Goal: Information Seeking & Learning: Learn about a topic

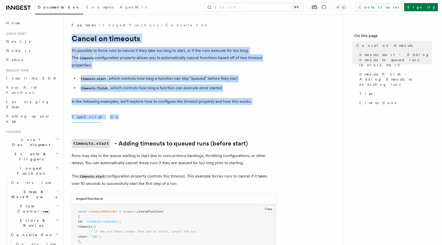
drag, startPoint x: 71, startPoint y: 38, endPoint x: 143, endPoint y: 113, distance: 104.3
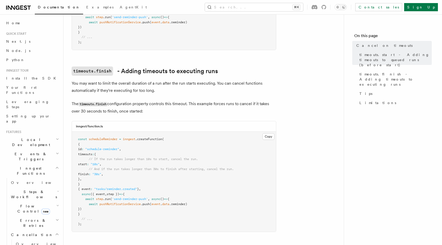
scroll to position [465, 0]
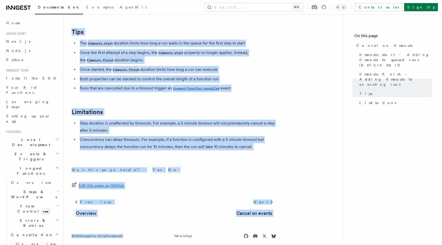
click at [167, 225] on div "© 2025 Inngest Inc. All rights reserved. We're hiring! Star our open source rep…" at bounding box center [174, 232] width 205 height 14
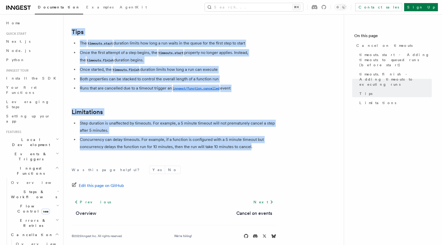
click at [249, 142] on li "Concurrency can delay timeouts. For example, if a function is configured with a…" at bounding box center [177, 143] width 198 height 14
click at [259, 142] on li "Concurrency can delay timeouts. For example, if a function is configured with a…" at bounding box center [177, 143] width 198 height 14
copy article "Cancel on timeouts It's possible to force runs to cancel if they take too long …"
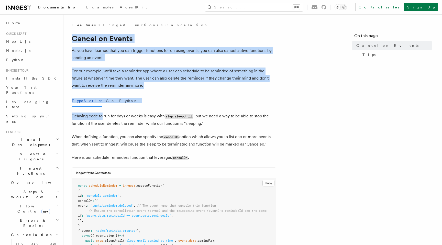
drag, startPoint x: 72, startPoint y: 40, endPoint x: 103, endPoint y: 121, distance: 87.1
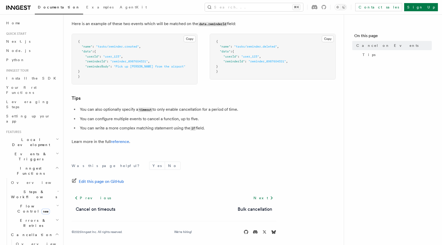
scroll to position [339, 0]
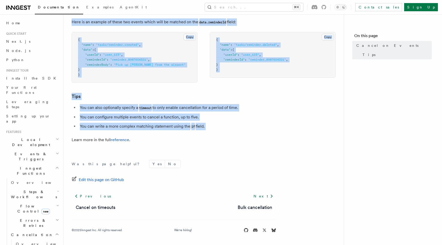
copy article "Cancel on Events As you have learned that you can trigger functions to run usin…"
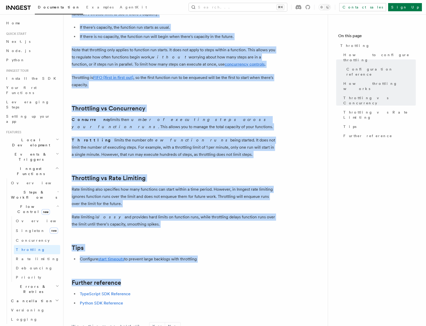
scroll to position [440, 0]
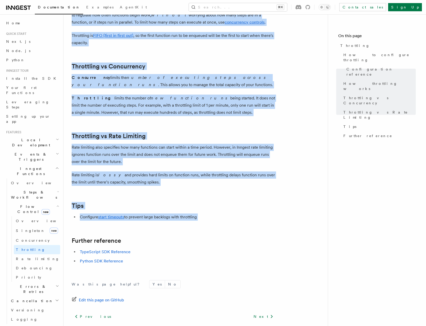
drag, startPoint x: 84, startPoint y: 52, endPoint x: 203, endPoint y: 230, distance: 214.0
copy article "hrottling Throttling allows you to specify how many function runs can start wit…"
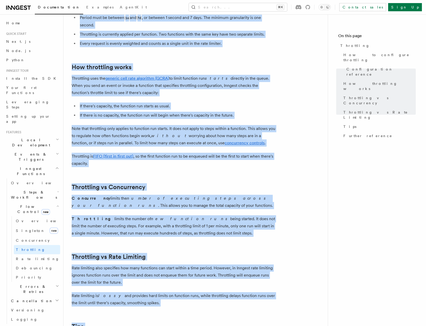
scroll to position [190, 0]
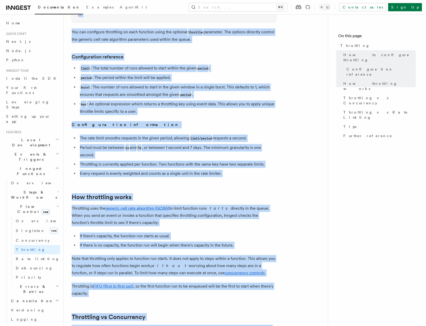
click at [242, 215] on p "Throttling uses the generic cell rate algorithm (GCRA) to limit function run st…" at bounding box center [174, 215] width 205 height 21
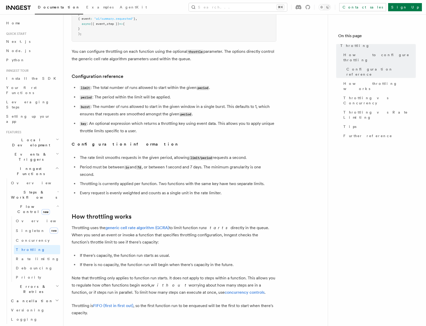
scroll to position [258, 0]
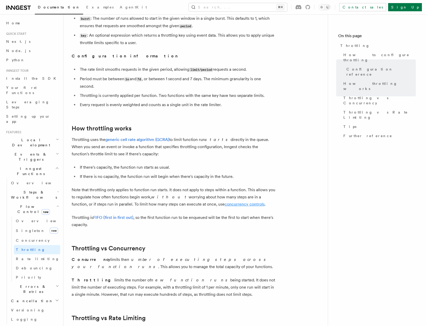
click at [225, 205] on link "concurrency controls" at bounding box center [245, 203] width 40 height 5
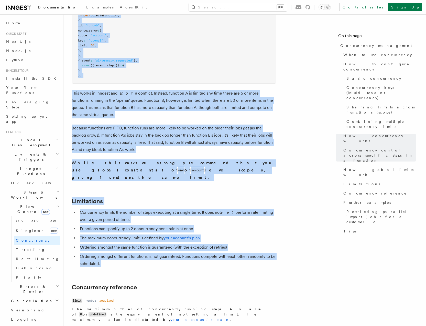
scroll to position [1964, 0]
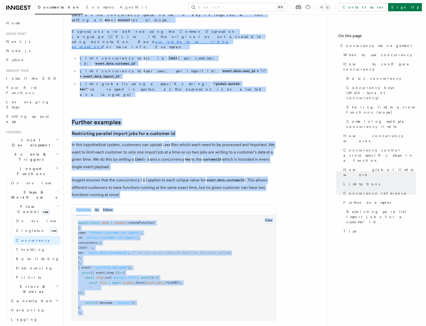
drag, startPoint x: 72, startPoint y: 37, endPoint x: 220, endPoint y: 225, distance: 239.2
copy article "Concurrency management Limiting concurrency in systems is an important tool for…"
